Goal: Ask a question: Seek information or help from site administrators or community

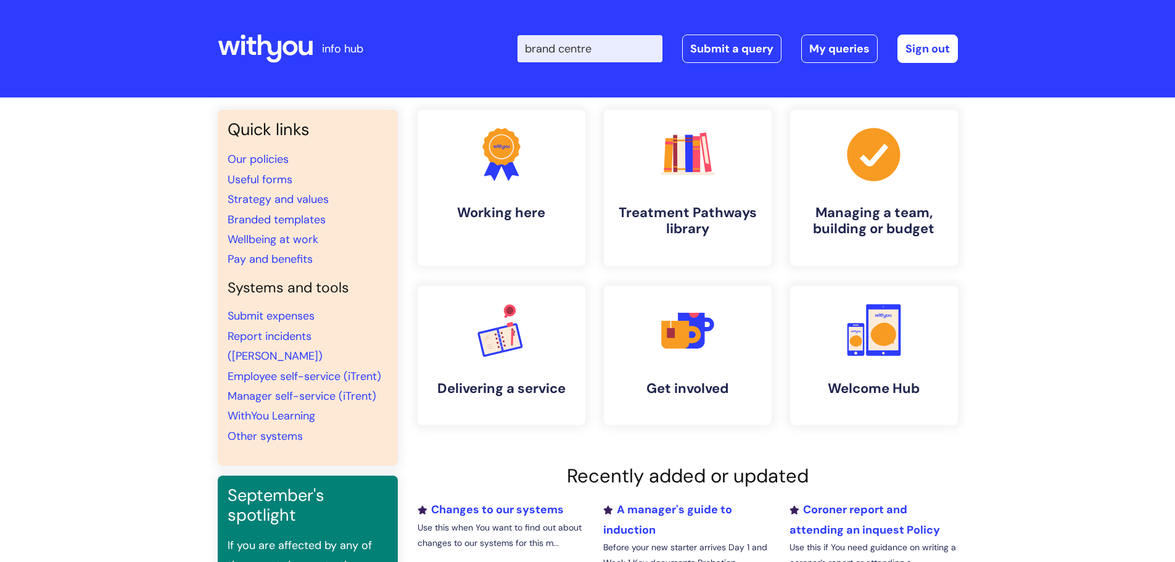
type input "brand centre"
click button "Search" at bounding box center [0, 0] width 0 height 0
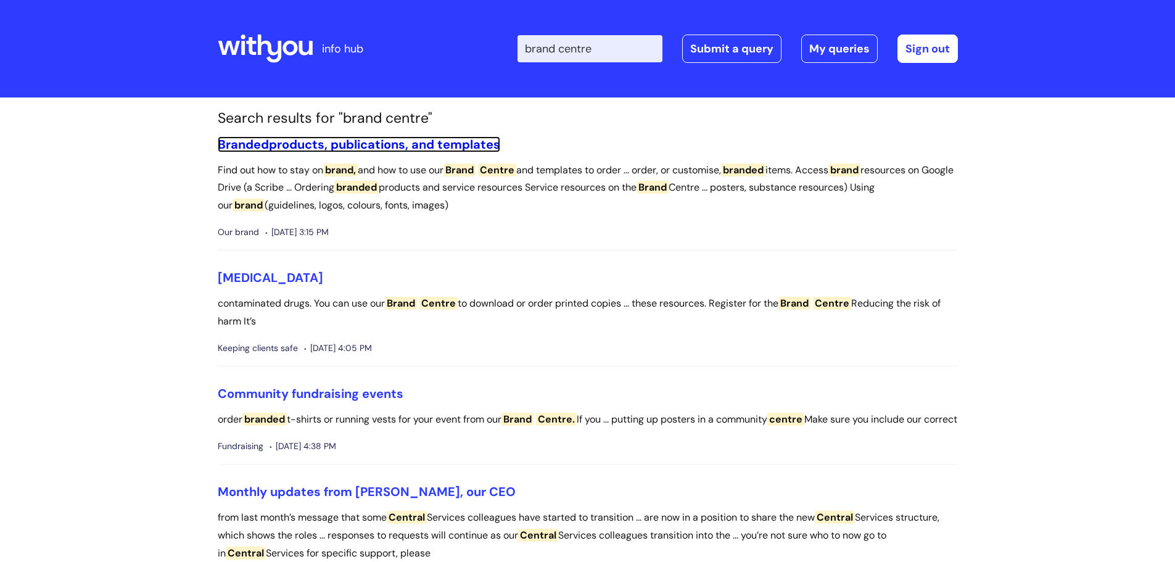
drag, startPoint x: 439, startPoint y: 145, endPoint x: 88, endPoint y: 112, distance: 352.0
click at [439, 145] on link "Branded products, publications, and templates" at bounding box center [359, 144] width 283 height 16
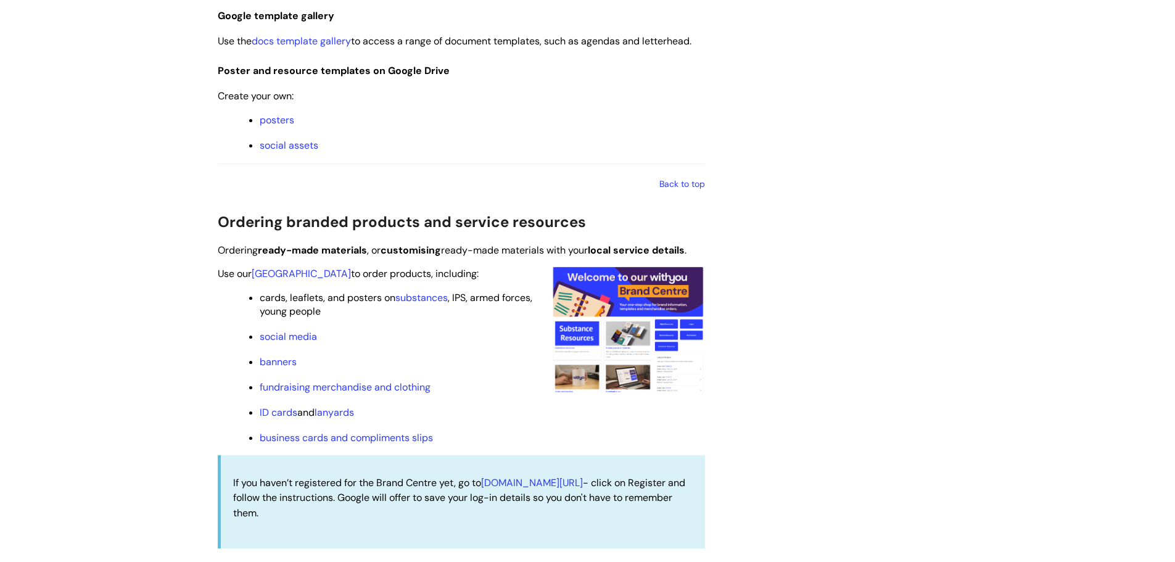
scroll to position [1049, 0]
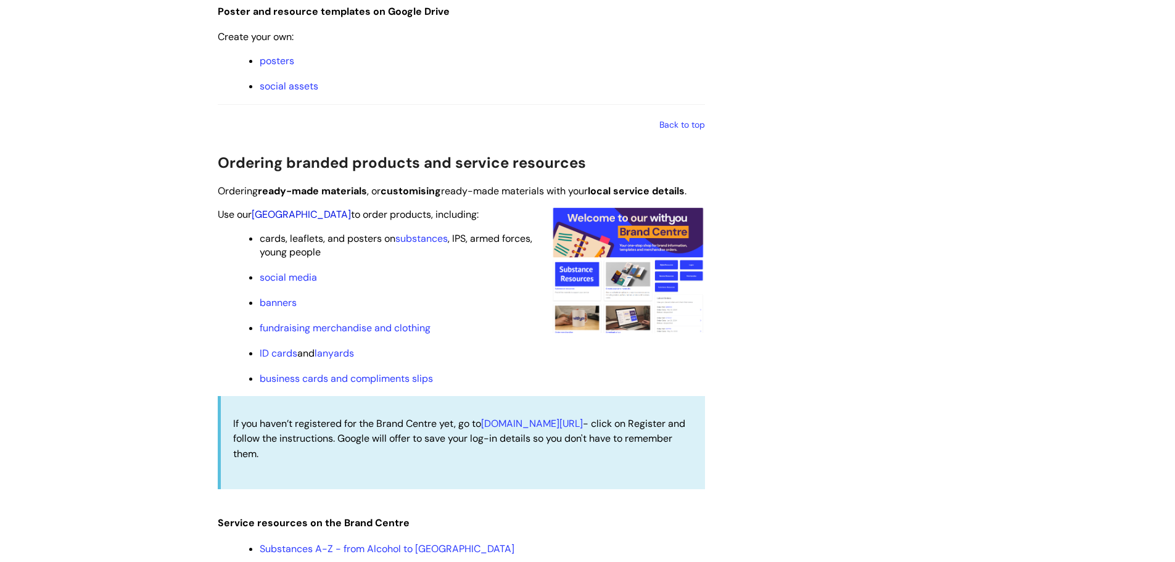
click at [287, 215] on link "[GEOGRAPHIC_DATA]" at bounding box center [301, 214] width 99 height 13
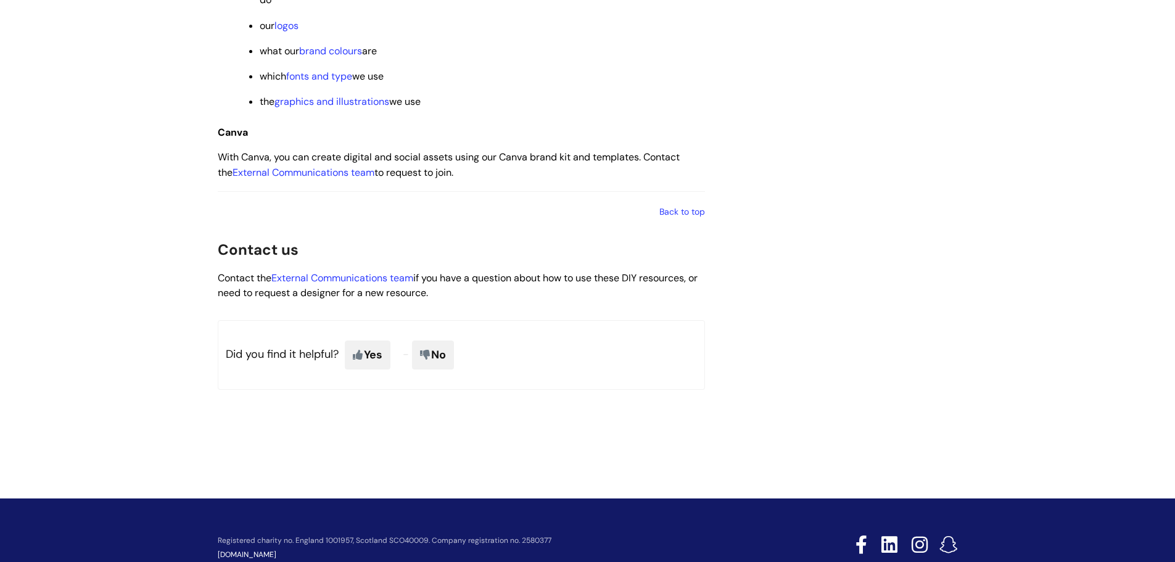
scroll to position [2017, 0]
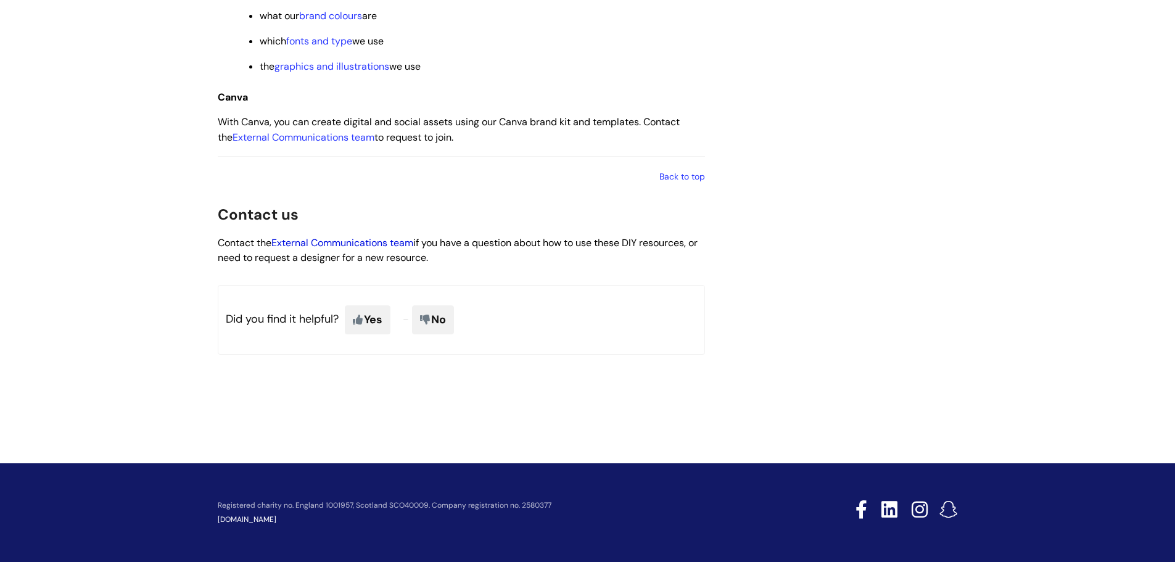
click at [340, 241] on link "External Communications team" at bounding box center [342, 242] width 142 height 13
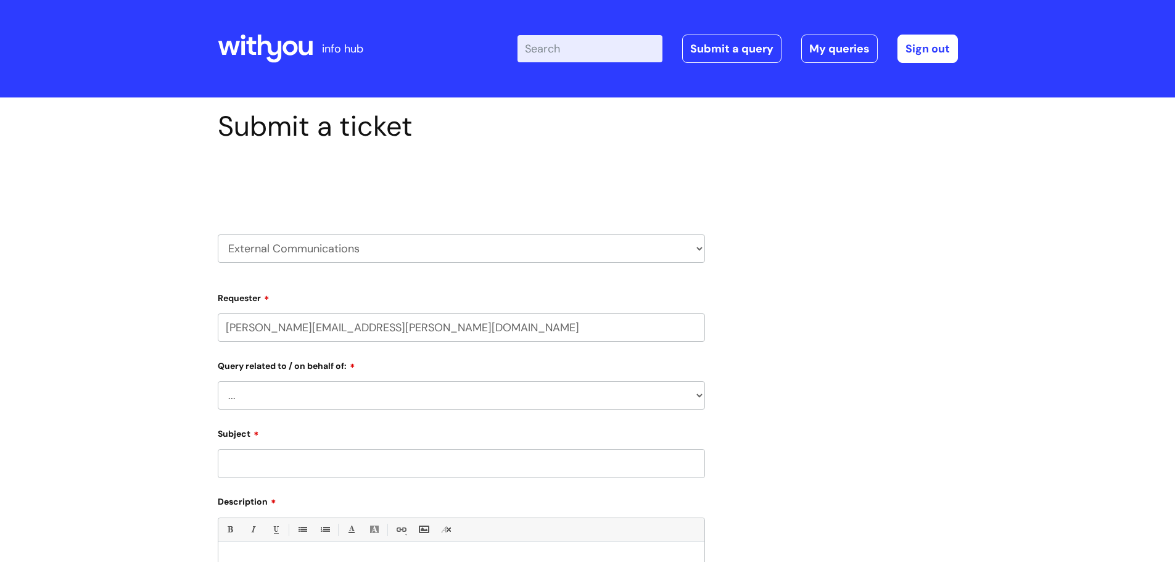
select select "80004157202"
click at [345, 387] on select "... Brand or Brand Centre Website Queries (all regions) All Scottish Services I…" at bounding box center [461, 395] width 487 height 28
select select "Brand or Brand Centre"
click at [218, 381] on select "... Brand or Brand Centre Website Queries (all regions) All Scottish Services I…" at bounding box center [461, 395] width 487 height 28
click at [303, 441] on div "Type of Query: ... General enquiry" at bounding box center [461, 442] width 487 height 64
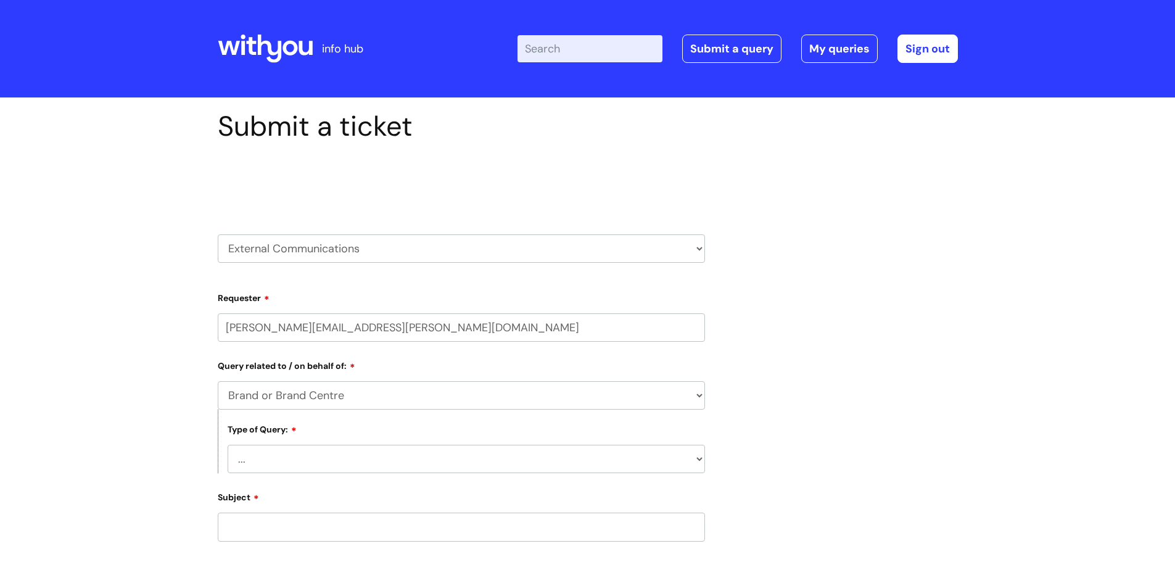
click at [304, 460] on select "... General enquiry" at bounding box center [467, 459] width 478 height 28
select select "General enquiry"
click at [228, 445] on select "... General enquiry" at bounding box center [467, 459] width 478 height 28
click at [313, 533] on input "Subject" at bounding box center [461, 527] width 487 height 28
type input "Brand Centre inactive"
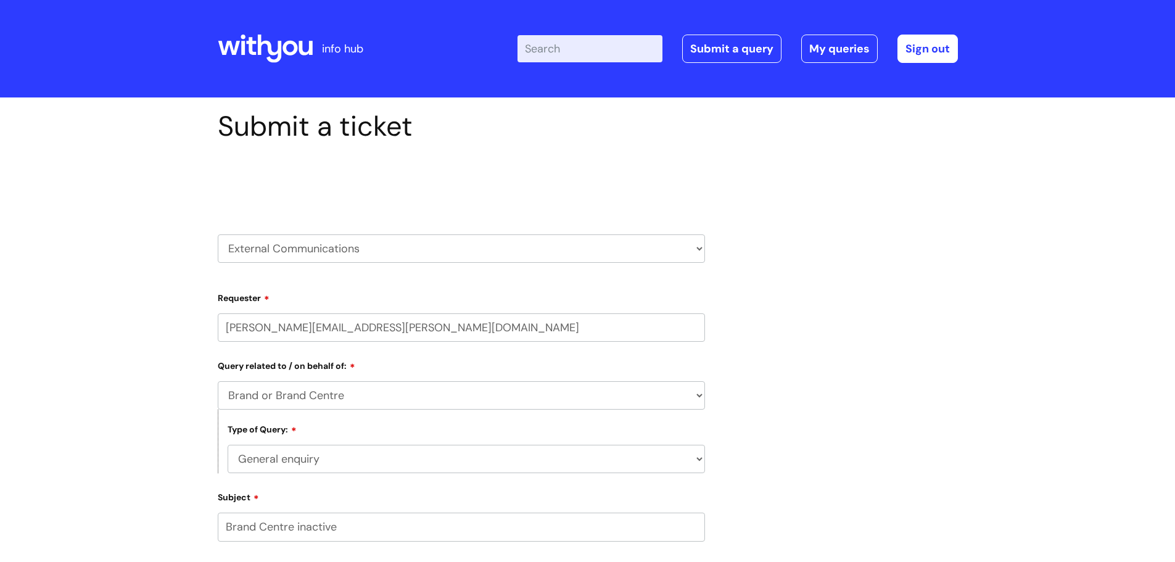
scroll to position [346, 0]
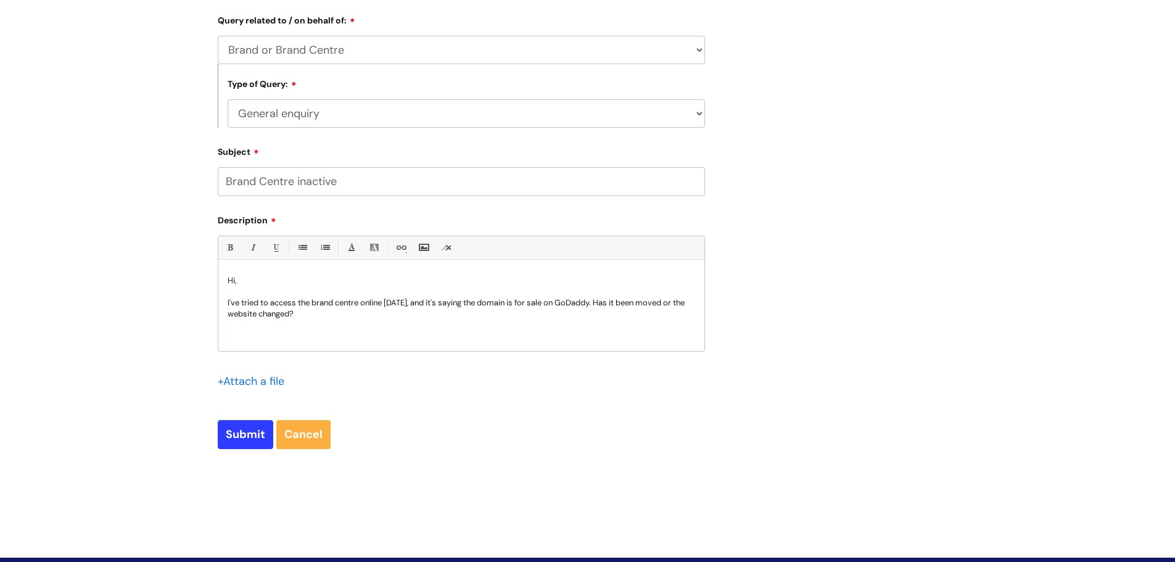
click at [357, 302] on p "I've tried to access the brand centre online today, and it's saying the domain …" at bounding box center [462, 308] width 468 height 22
click at [354, 302] on p "I've tried to access the brand centre online today, and it's saying the domain …" at bounding box center [462, 308] width 468 height 22
click at [354, 302] on p "I've tried to access the brand cener online today, and it's saying the domain i…" at bounding box center [462, 308] width 468 height 22
click at [354, 302] on p "I've tried to access the brand center online today, and it's saying the domain …" at bounding box center [462, 308] width 468 height 22
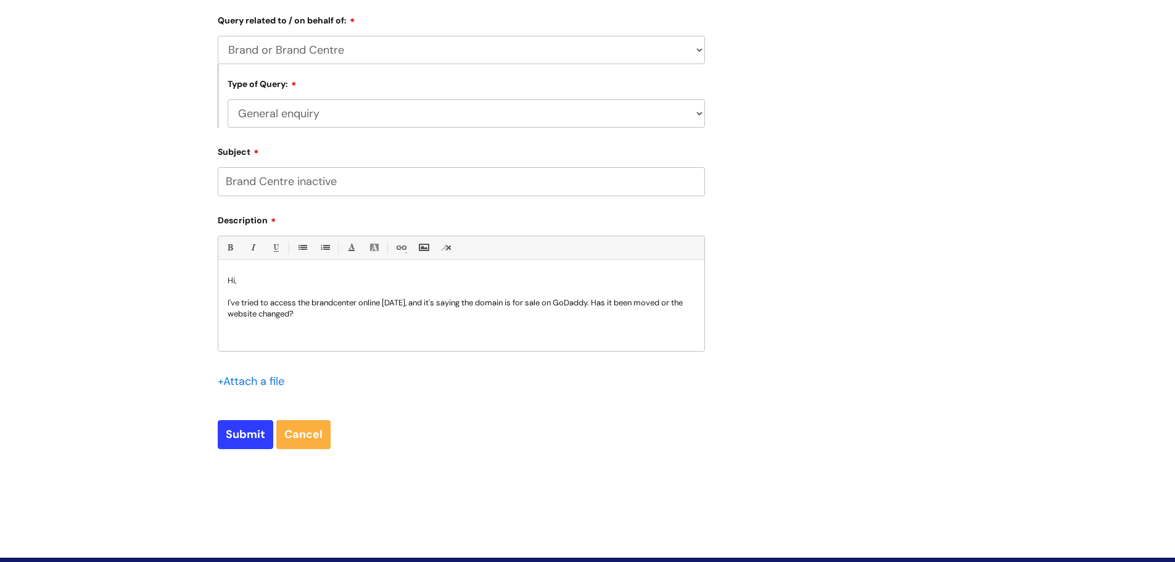
click at [364, 304] on p "I've tried to access the brand center online today, and it's saying the domain …" at bounding box center [462, 308] width 468 height 22
click at [362, 301] on p "I've tried to access the brand center online today, and it's saying the domain …" at bounding box center [462, 308] width 468 height 22
drag, startPoint x: 347, startPoint y: 301, endPoint x: 313, endPoint y: 288, distance: 36.5
click at [313, 288] on p at bounding box center [462, 291] width 468 height 11
click at [569, 300] on p "I've tried to access the brand centre online today, and it's saying the domain …" at bounding box center [462, 308] width 468 height 22
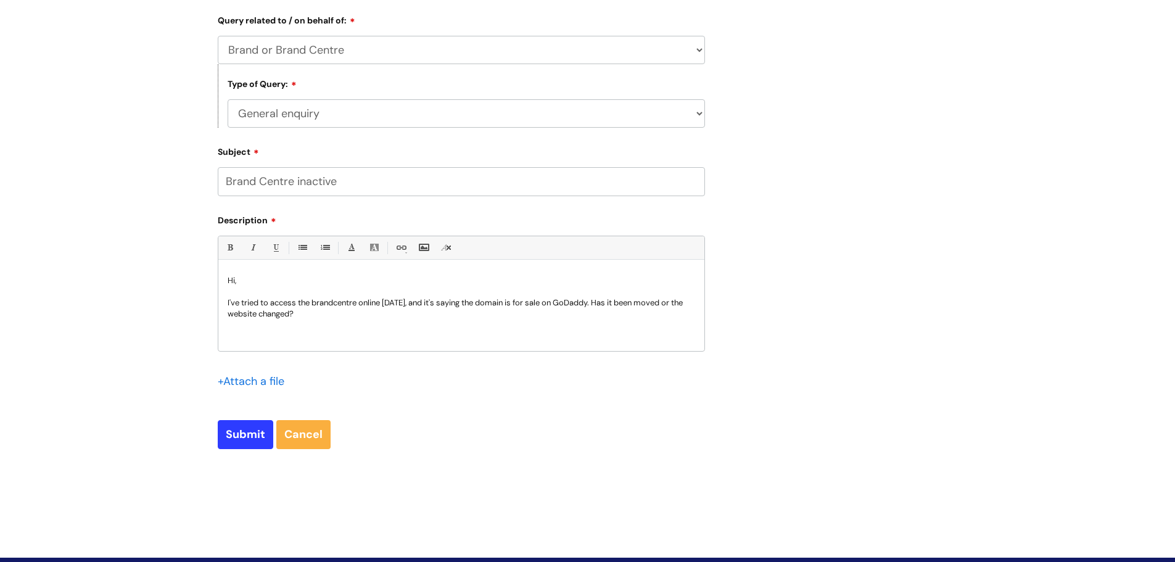
click at [351, 317] on p "I've tried to access the brand centre online today, and it's saying the domain …" at bounding box center [462, 308] width 468 height 22
drag, startPoint x: 251, startPoint y: 432, endPoint x: 181, endPoint y: 276, distance: 171.2
click at [251, 432] on input "Submit" at bounding box center [246, 434] width 56 height 28
type input "Please Wait..."
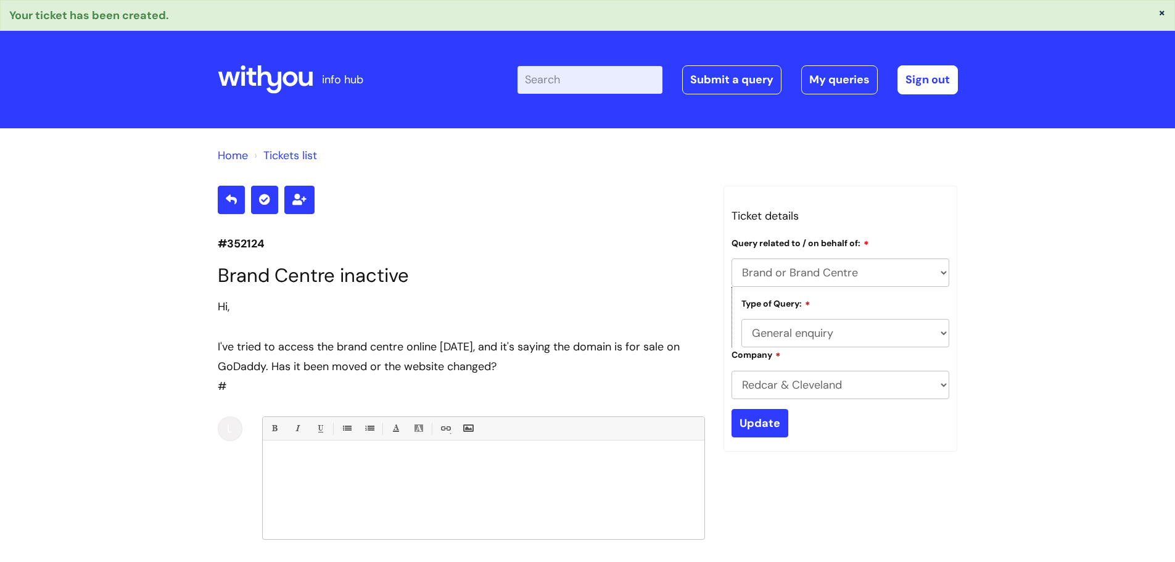
select select "Brand or Brand Centre"
select select "General enquiry"
